Goal: Task Accomplishment & Management: Use online tool/utility

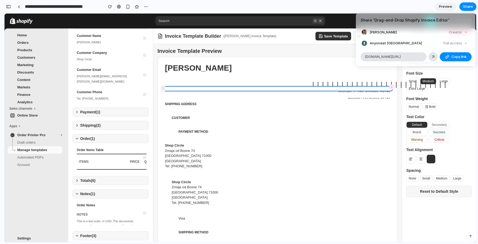
scroll to position [64, 0]
click at [418, 3] on div "Share ' Drag-and-Drop Shopify Invoice Editor ' [PERSON_NAME] Creator Anyone at …" at bounding box center [239, 122] width 478 height 244
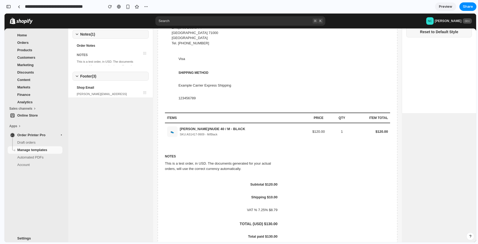
scroll to position [0, 0]
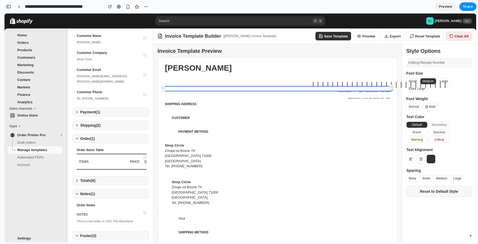
click at [10, 6] on div "button" at bounding box center [8, 7] width 5 height 4
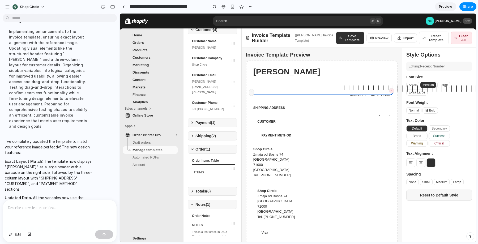
scroll to position [511, 0]
click at [8, 24] on button "Thought" at bounding box center [49, 22] width 89 height 5
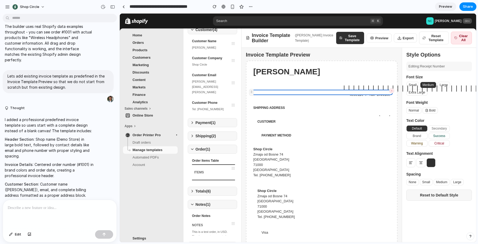
scroll to position [187, 0]
click at [32, 106] on button "Thought" at bounding box center [49, 108] width 89 height 5
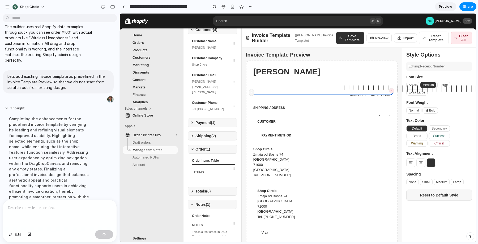
click at [32, 106] on button "Thought" at bounding box center [49, 108] width 89 height 5
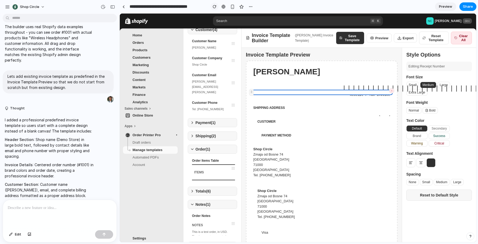
click at [214, 6] on div "button" at bounding box center [215, 7] width 4 height 4
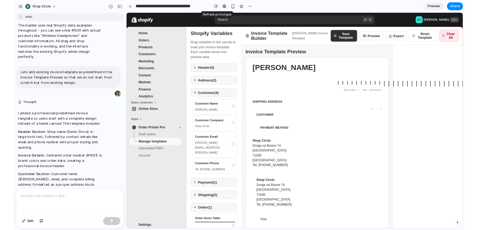
scroll to position [0, 0]
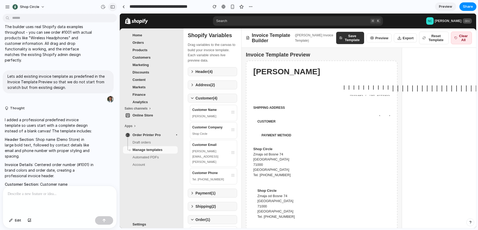
click at [111, 6] on div "button" at bounding box center [112, 7] width 5 height 4
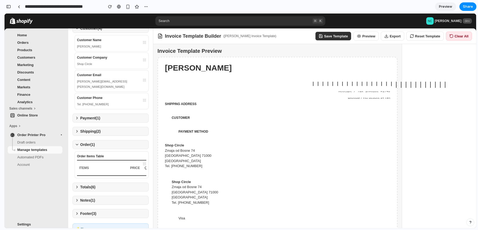
scroll to position [77, 0]
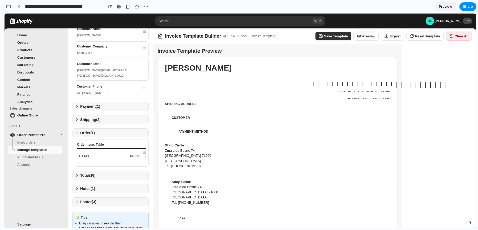
click at [98, 117] on button "Shipping ( 2 )" at bounding box center [111, 119] width 76 height 9
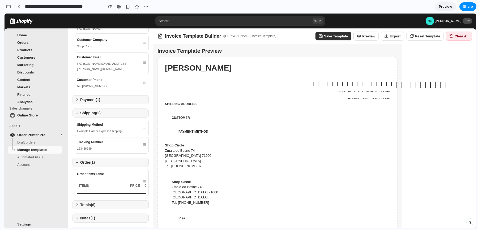
click at [99, 114] on button "Shipping ( 2 )" at bounding box center [111, 113] width 76 height 9
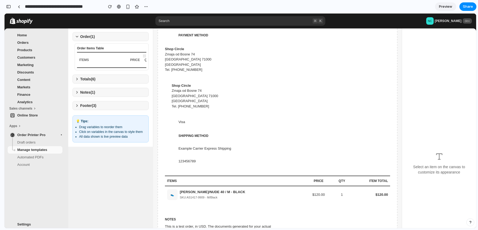
scroll to position [5, 0]
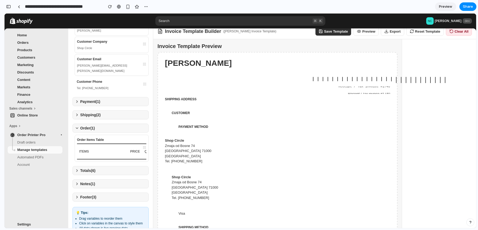
click at [197, 103] on div "SHIPPING ADDRESS" at bounding box center [277, 100] width 231 height 13
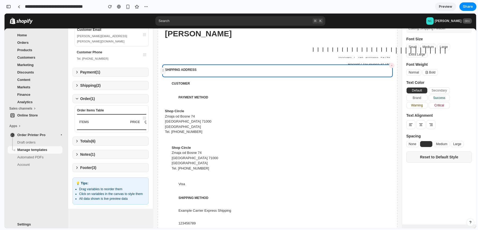
scroll to position [0, 0]
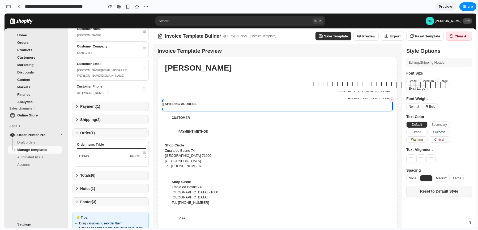
click at [427, 40] on button "Reset Template" at bounding box center [425, 36] width 37 height 9
click at [102, 115] on button "Shipping ( 2 )" at bounding box center [111, 119] width 76 height 9
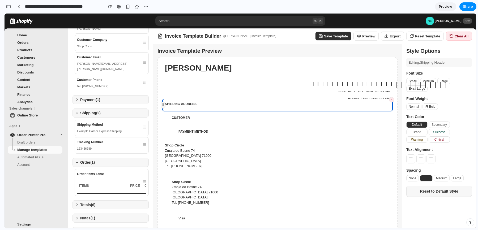
click at [100, 126] on div "Shipping Method" at bounding box center [111, 124] width 69 height 5
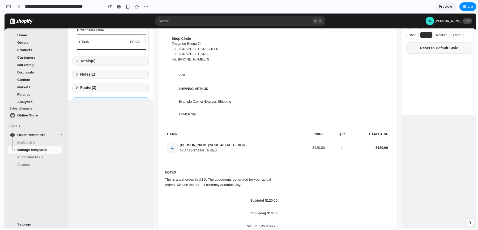
scroll to position [173, 0]
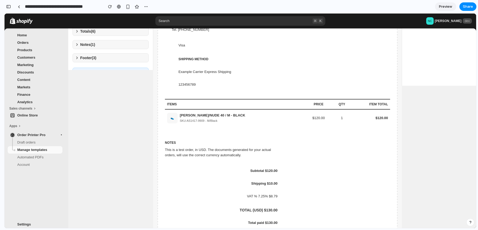
click at [210, 120] on div "SKU: AS1417-9909 - M/Black" at bounding box center [212, 120] width 65 height 5
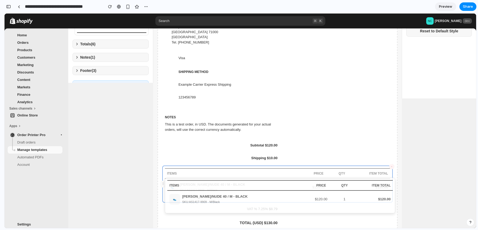
scroll to position [178, 0]
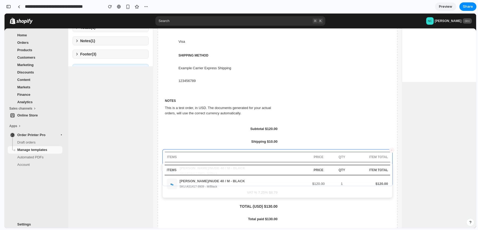
drag, startPoint x: 164, startPoint y: 141, endPoint x: 167, endPoint y: 196, distance: 54.8
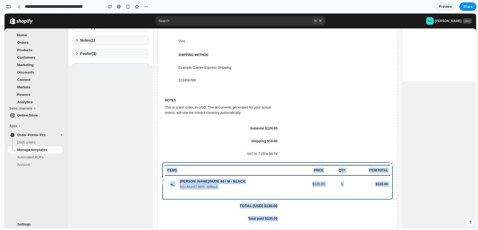
drag, startPoint x: 167, startPoint y: 196, endPoint x: 167, endPoint y: 164, distance: 31.9
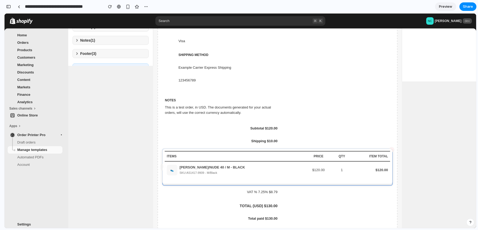
drag, startPoint x: 163, startPoint y: 178, endPoint x: 163, endPoint y: 148, distance: 29.8
click at [163, 148] on div "Invoice Template Preview [PERSON_NAME] |||||||||||||||||||||||||||| Receipt / T…" at bounding box center [314, 83] width 323 height 432
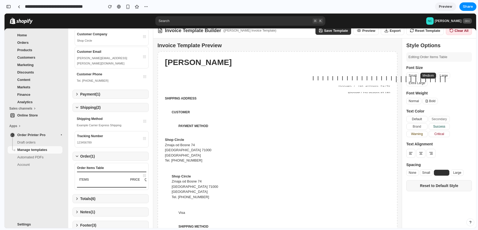
scroll to position [0, 0]
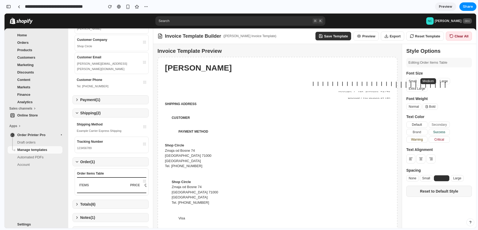
click at [107, 140] on div "Tracking Number 123456789" at bounding box center [112, 145] width 74 height 16
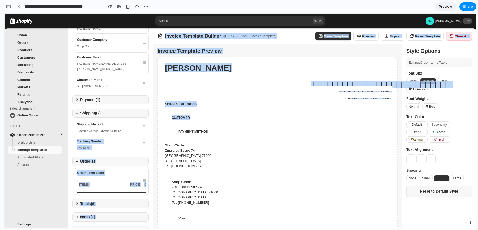
drag, startPoint x: 145, startPoint y: 148, endPoint x: 208, endPoint y: 121, distance: 69.2
click at [208, 121] on div "Shopify Variables Drag variables to the canvas to build your invoice template. …" at bounding box center [272, 135] width 408 height 215
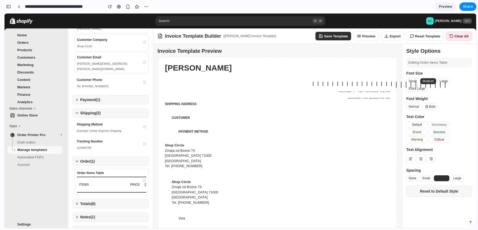
click at [184, 121] on div "CUSTOMER" at bounding box center [277, 119] width 231 height 13
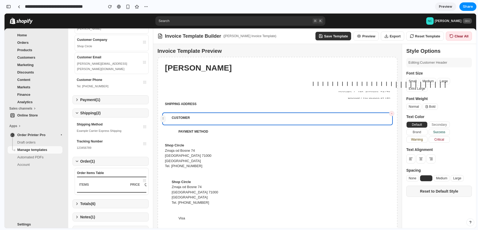
click at [244, 75] on div "[PERSON_NAME]" at bounding box center [277, 71] width 231 height 16
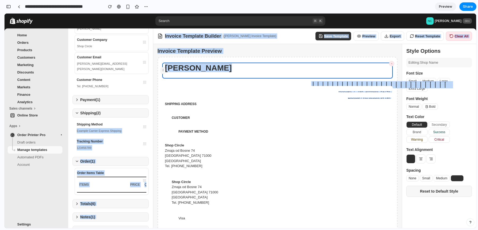
drag, startPoint x: 118, startPoint y: 125, endPoint x: 238, endPoint y: 97, distance: 123.0
click at [238, 97] on div "Shopify Variables Drag variables to the canvas to build your invoice template. …" at bounding box center [272, 135] width 408 height 215
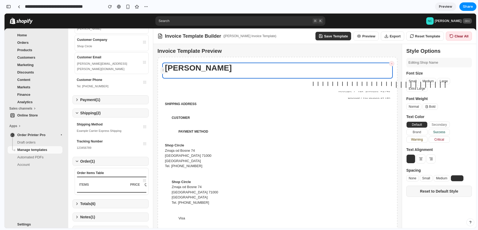
click at [221, 96] on div "[DATE]" at bounding box center [277, 94] width 231 height 5
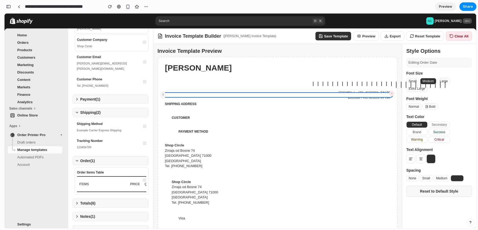
drag, startPoint x: 145, startPoint y: 67, endPoint x: 233, endPoint y: 72, distance: 88.1
click at [233, 72] on div "Shopify Variables Drag variables to the canvas to build your invoice template. …" at bounding box center [272, 135] width 408 height 215
click at [233, 72] on div "[PERSON_NAME]" at bounding box center [277, 71] width 231 height 16
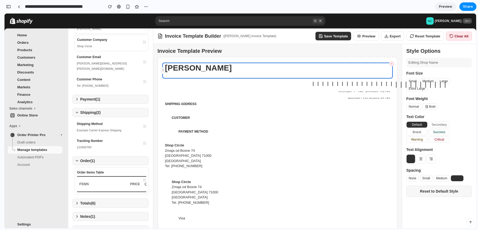
click at [235, 51] on div "Invoice Template Preview" at bounding box center [278, 50] width 240 height 5
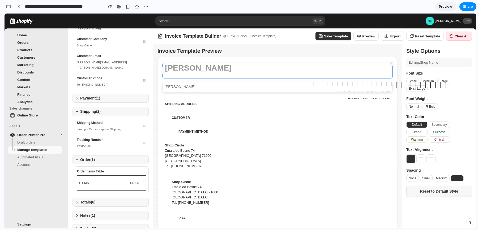
drag, startPoint x: 164, startPoint y: 70, endPoint x: 161, endPoint y: 100, distance: 29.6
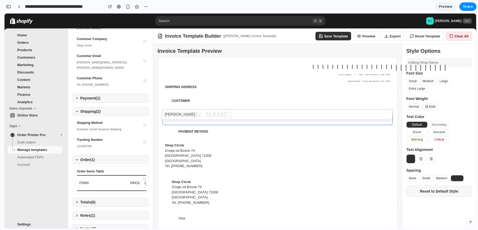
drag, startPoint x: 163, startPoint y: 90, endPoint x: 163, endPoint y: 98, distance: 8.0
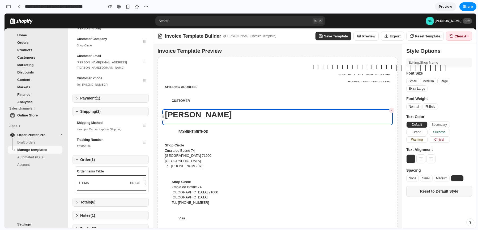
click at [419, 132] on button "Brand" at bounding box center [417, 132] width 21 height 6
click at [435, 133] on button "Success" at bounding box center [439, 132] width 21 height 6
click at [435, 142] on button "Critical" at bounding box center [439, 140] width 21 height 6
click at [419, 139] on button "Warning" at bounding box center [417, 140] width 21 height 6
click at [423, 161] on button at bounding box center [421, 159] width 9 height 9
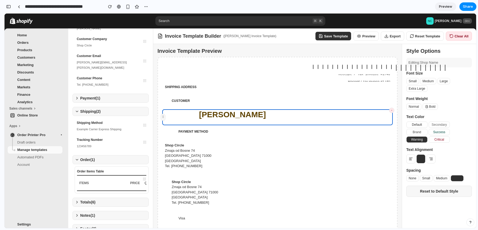
click at [429, 161] on icon at bounding box center [431, 159] width 4 height 4
click at [432, 179] on button "Small" at bounding box center [426, 178] width 13 height 6
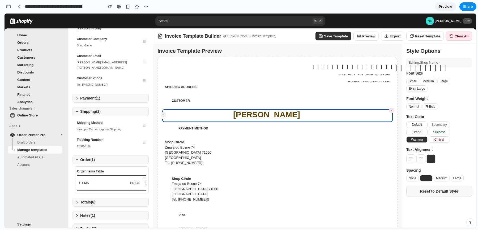
click at [439, 179] on button "Medium" at bounding box center [442, 178] width 16 height 6
click at [436, 192] on button "Reset to Default Style" at bounding box center [440, 191] width 66 height 11
click at [9, 7] on div "button" at bounding box center [8, 7] width 5 height 4
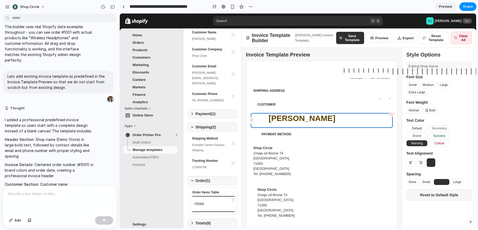
scroll to position [82, 0]
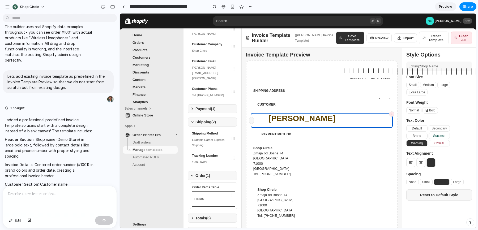
click at [155, 143] on span "Draft orders" at bounding box center [155, 142] width 44 height 5
click at [153, 150] on span "Manage templates" at bounding box center [148, 150] width 30 height 4
click at [152, 155] on span "Automated PDFs" at bounding box center [155, 157] width 44 height 5
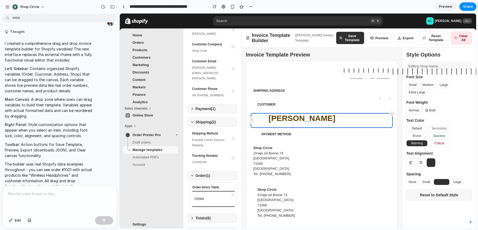
scroll to position [0, 0]
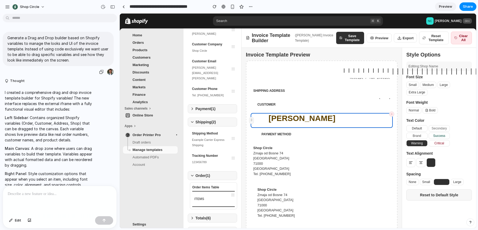
click at [36, 50] on p "Generate a Drag and Drop builder based on Shopify variables to manage the looks…" at bounding box center [58, 49] width 102 height 28
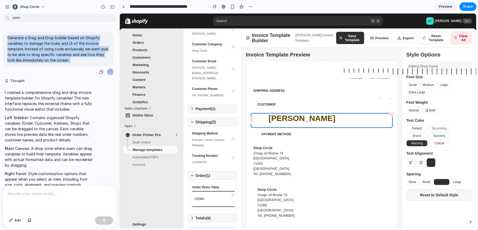
click at [36, 50] on p "Generate a Drag and Drop builder based on Shopify variables to manage the looks…" at bounding box center [58, 49] width 102 height 28
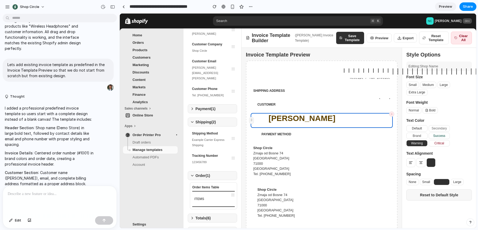
scroll to position [213, 0]
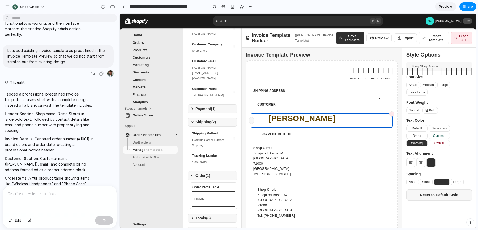
click at [44, 49] on p "Lets add existing invoice template as predefined in the Invoice Template Previe…" at bounding box center [58, 56] width 102 height 17
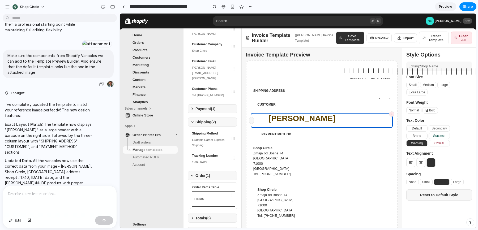
scroll to position [474, 0]
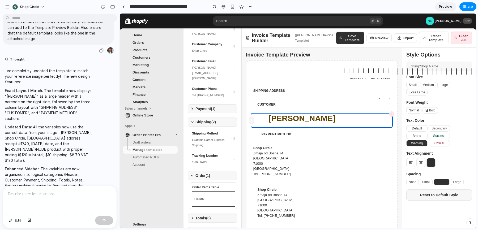
click at [82, 14] on div at bounding box center [96, 9] width 29 height 7
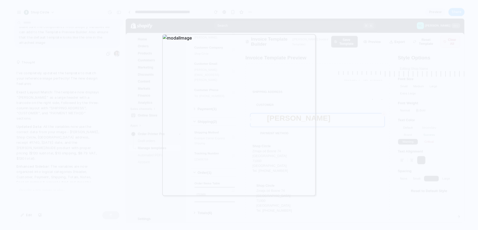
click at [85, 90] on div at bounding box center [239, 115] width 478 height 230
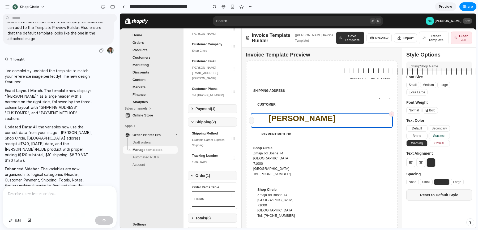
click at [82, 14] on div at bounding box center [96, 9] width 29 height 7
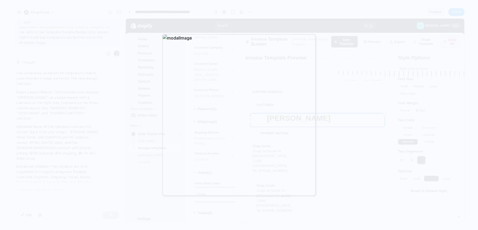
click at [288, 21] on div at bounding box center [239, 115] width 478 height 230
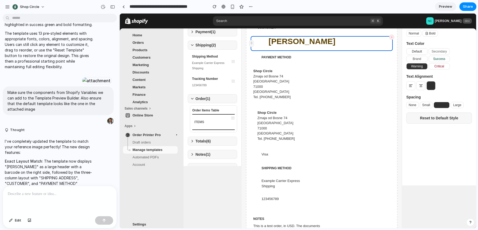
scroll to position [0, 0]
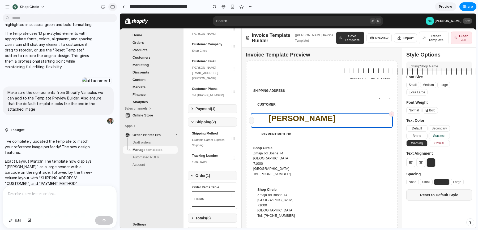
click at [113, 9] on button "button" at bounding box center [112, 7] width 9 height 9
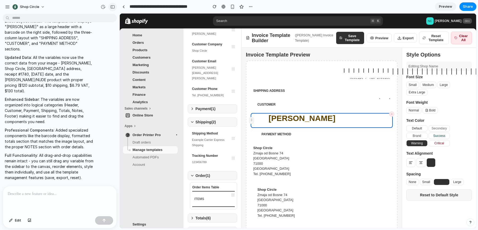
scroll to position [77, 0]
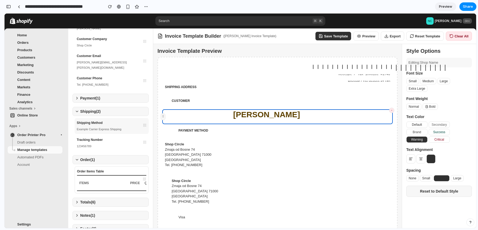
click at [102, 134] on div "Shipping Method Example Carrier Express Shipping" at bounding box center [112, 126] width 74 height 16
click at [99, 149] on div "123456789" at bounding box center [112, 146] width 70 height 5
click at [99, 165] on button "Order ( 1 )" at bounding box center [111, 159] width 76 height 9
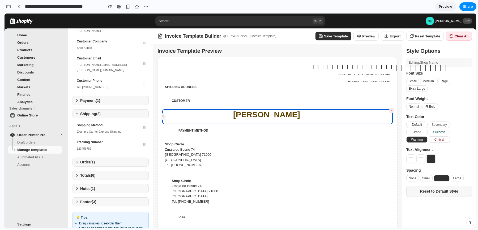
click at [101, 179] on button "Totals ( 6 )" at bounding box center [111, 175] width 76 height 9
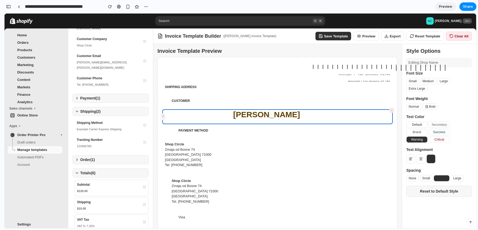
click at [101, 178] on button "Totals ( 6 )" at bounding box center [111, 173] width 76 height 9
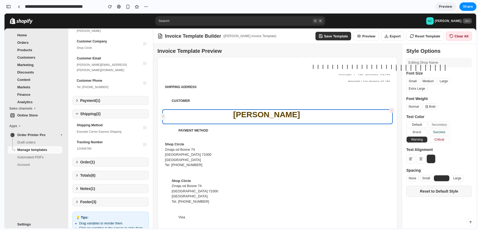
scroll to position [84, 0]
click at [92, 185] on button "Notes ( 1 )" at bounding box center [111, 188] width 76 height 9
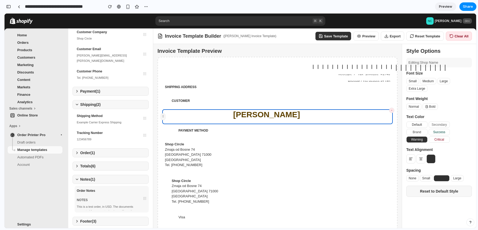
click at [90, 193] on div "Order Notes" at bounding box center [112, 190] width 70 height 5
click at [90, 194] on div "Order Notes" at bounding box center [112, 190] width 70 height 5
click at [91, 189] on div "Notes ( 1 ) Order Notes NOTES This is a test order, in USD. The documents gener…" at bounding box center [111, 194] width 76 height 38
click at [98, 131] on div "Shipping Method Example Carrier Express Shipping Tracking Number 123456789" at bounding box center [111, 127] width 76 height 33
click at [99, 123] on div "Example Carrier Express Shipping" at bounding box center [112, 122] width 70 height 5
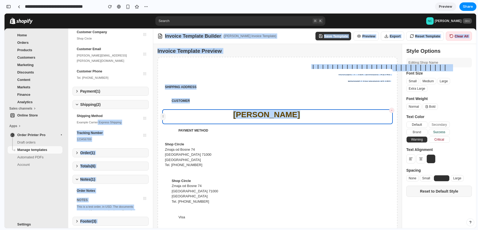
drag, startPoint x: 99, startPoint y: 123, endPoint x: 157, endPoint y: 126, distance: 57.5
click at [157, 126] on div "Shopify Variables Drag variables to the canvas to build your invoice template. …" at bounding box center [272, 135] width 408 height 215
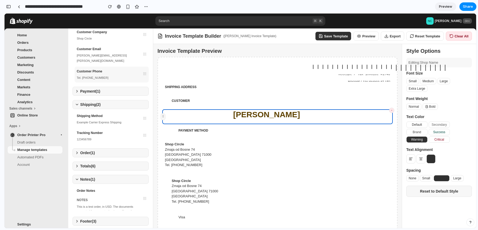
click at [114, 80] on div "Tel. [PHONE_NUMBER]" at bounding box center [112, 77] width 70 height 5
click at [112, 59] on div "Customer Email [PERSON_NAME][EMAIL_ADDRESS][PERSON_NAME][DOMAIN_NAME]" at bounding box center [112, 54] width 74 height 21
click at [112, 51] on div "Customer Email [PERSON_NAME][EMAIL_ADDRESS][PERSON_NAME][DOMAIN_NAME]" at bounding box center [112, 54] width 74 height 21
click at [372, 36] on button "Preview" at bounding box center [366, 36] width 25 height 9
